Goal: Ask a question

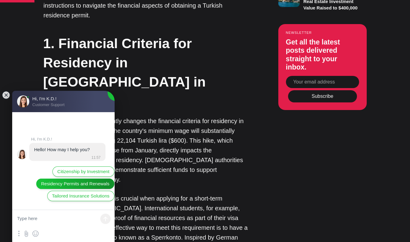
click at [96, 187] on span "Residency Permits and Renewals" at bounding box center [75, 183] width 68 height 7
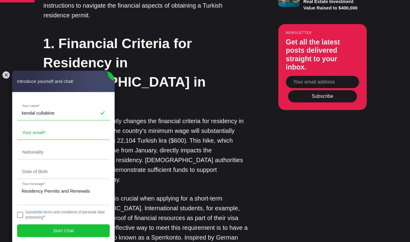
type input "kendal cullabine"
click at [45, 133] on input "email" at bounding box center [63, 133] width 92 height 14
type input "[EMAIL_ADDRESS][DOMAIN_NAME]"
click at [34, 146] on input "text" at bounding box center [63, 152] width 92 height 14
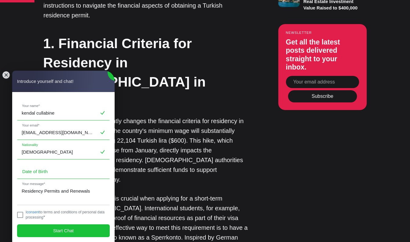
type input "[DEMOGRAPHIC_DATA]"
click at [51, 173] on input "tel" at bounding box center [63, 172] width 92 height 14
click at [27, 172] on input "2411-94" at bounding box center [63, 172] width 92 height 14
type input "2411-94"
click at [33, 198] on textarea "Residency Permits and Renewals" at bounding box center [63, 194] width 92 height 21
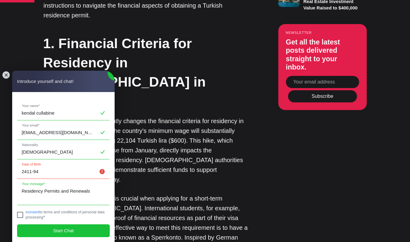
drag, startPoint x: 35, startPoint y: 200, endPoint x: 22, endPoint y: 213, distance: 18.3
click at [22, 213] on jdiv "[PERSON_NAME] cullabine Your name* [EMAIL_ADDRESS][DOMAIN_NAME] Your email* bri…" at bounding box center [63, 167] width 102 height 150
click at [22, 213] on jdiv at bounding box center [20, 215] width 6 height 6
click at [28, 199] on textarea "Residency Permits and Renewals" at bounding box center [63, 194] width 92 height 21
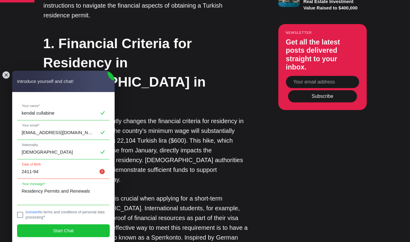
click at [20, 199] on textarea "Residency Permits and Renewals" at bounding box center [63, 194] width 92 height 21
click at [92, 192] on textarea "Residency Permits and Renewals" at bounding box center [63, 194] width 92 height 21
type textarea "Residency Permits and Renewals How much lira do i need in my turkish account mo…"
click at [48, 173] on input "2411-94" at bounding box center [63, 172] width 92 height 14
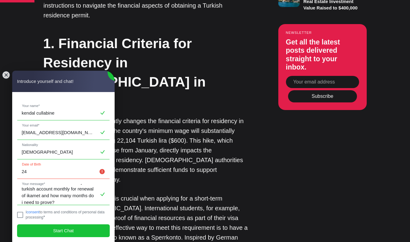
type input "2"
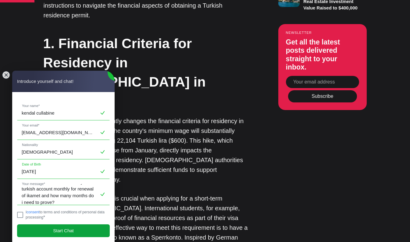
type input "[DATE]"
click at [49, 226] on jdiv "Start Chat" at bounding box center [63, 230] width 93 height 13
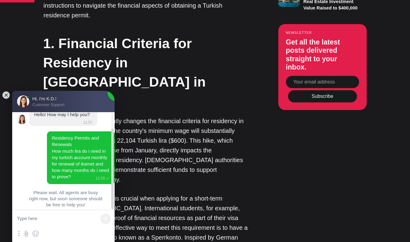
scroll to position [20, 0]
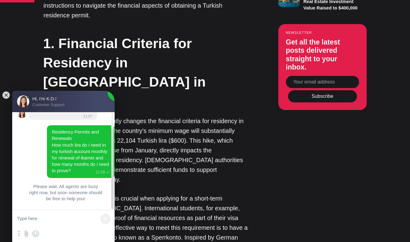
click at [52, 222] on textarea at bounding box center [63, 219] width 102 height 18
click at [8, 96] on jdiv at bounding box center [6, 95] width 9 height 9
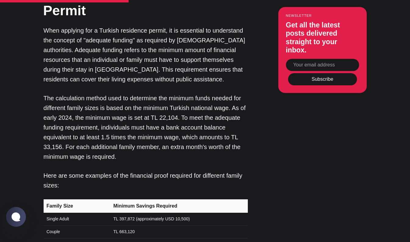
scroll to position [1097, 0]
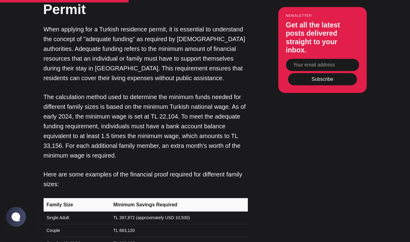
click at [149, 224] on td "TL 663,120" at bounding box center [179, 230] width 138 height 13
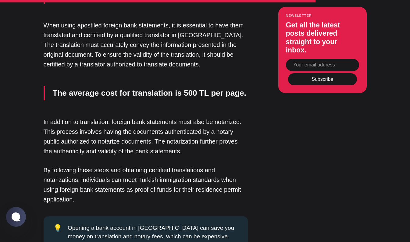
scroll to position [2238, 0]
